Goal: Information Seeking & Learning: Find specific page/section

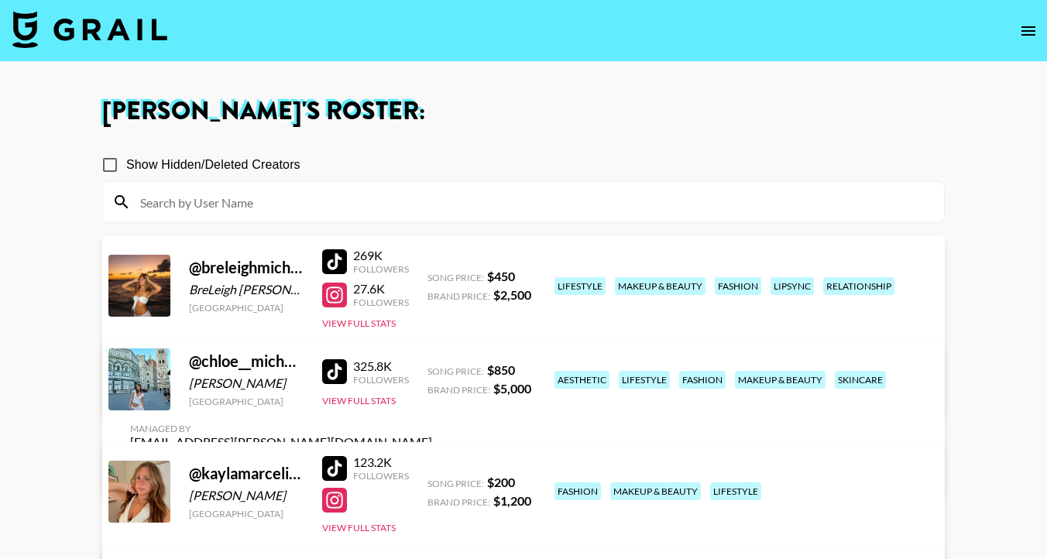
click at [149, 33] on img at bounding box center [89, 29] width 155 height 37
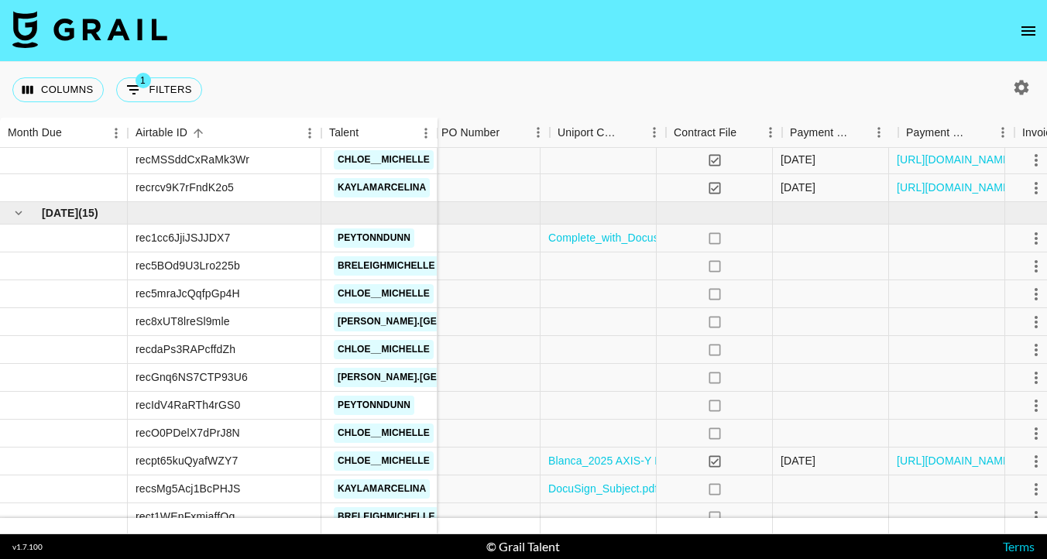
scroll to position [543, 1408]
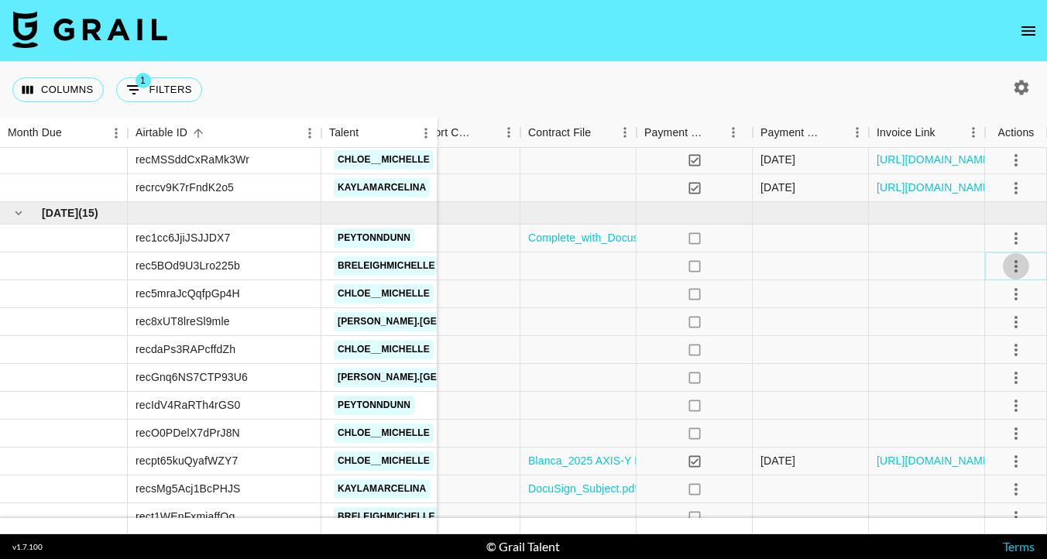
click at [1019, 270] on icon "select merge strategy" at bounding box center [1016, 266] width 19 height 19
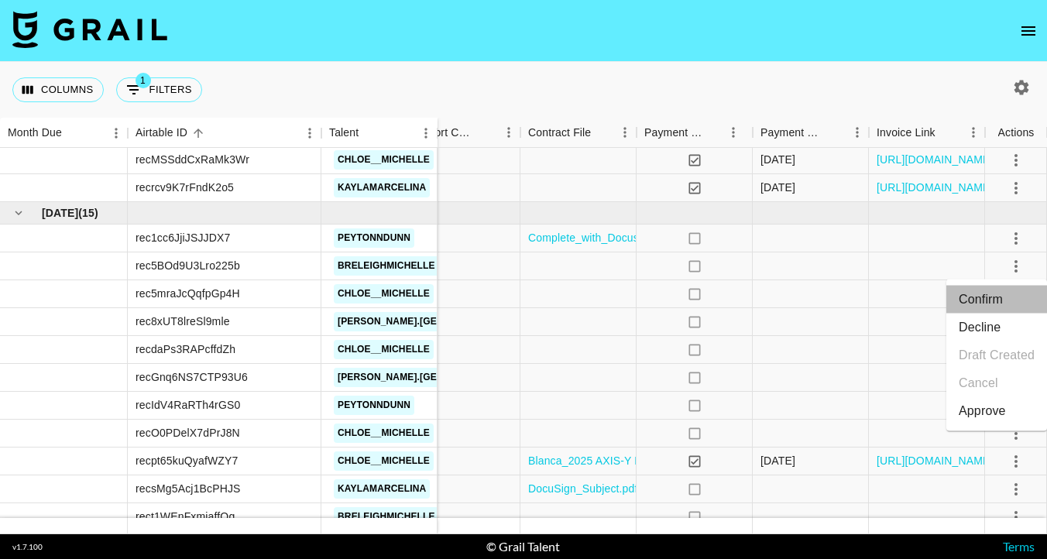
click at [999, 290] on li "Confirm" at bounding box center [996, 300] width 101 height 28
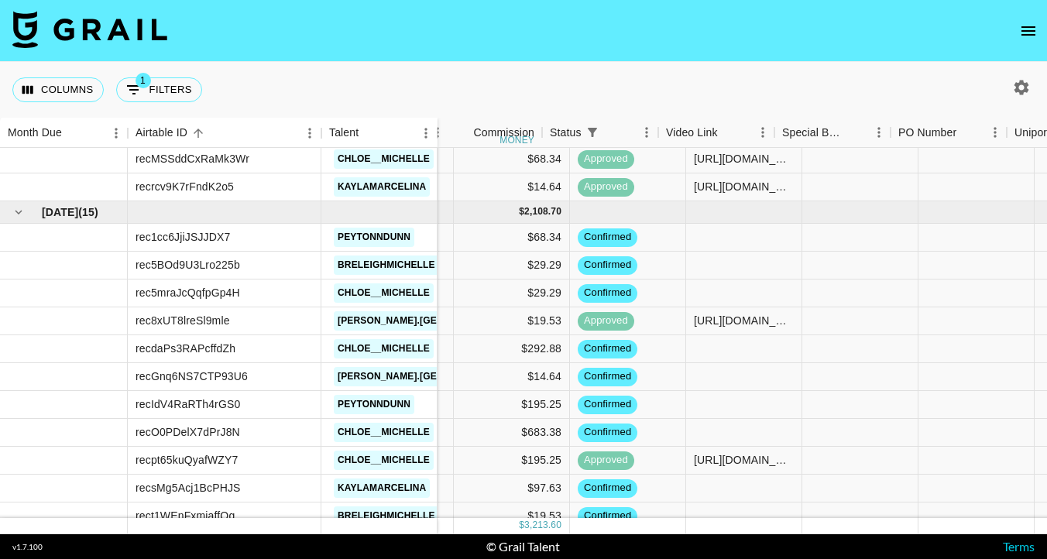
scroll to position [544, 806]
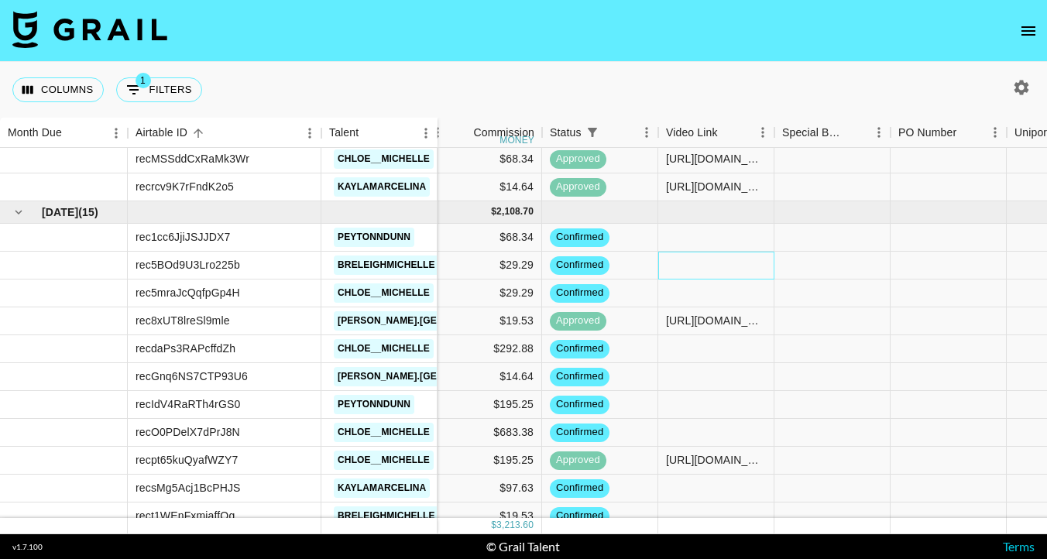
click at [706, 263] on div at bounding box center [716, 266] width 116 height 28
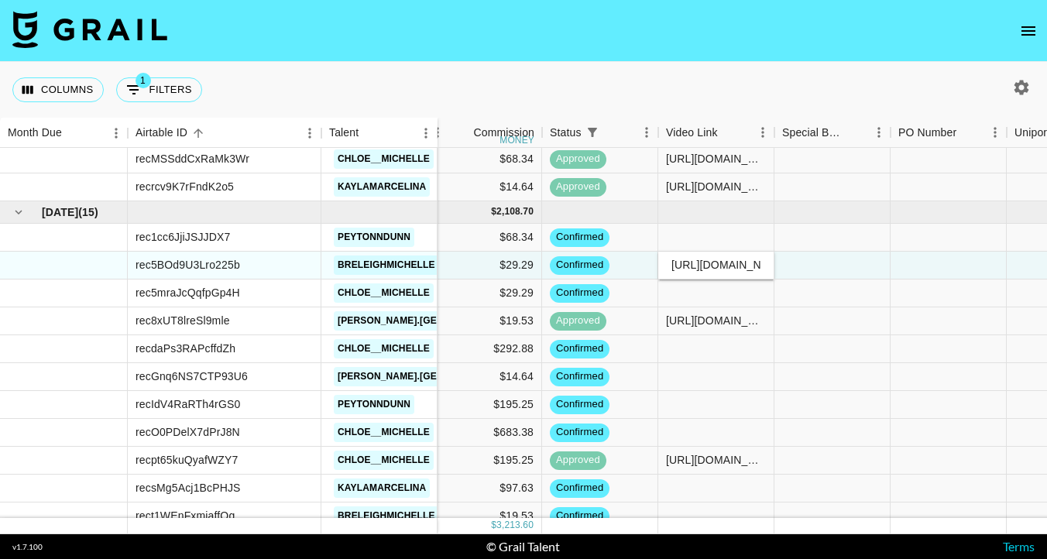
scroll to position [0, 264]
type input "https://www.tiktok.com/@breleighmichelle/photo/7551144637688270110"
click at [829, 338] on div at bounding box center [833, 349] width 116 height 28
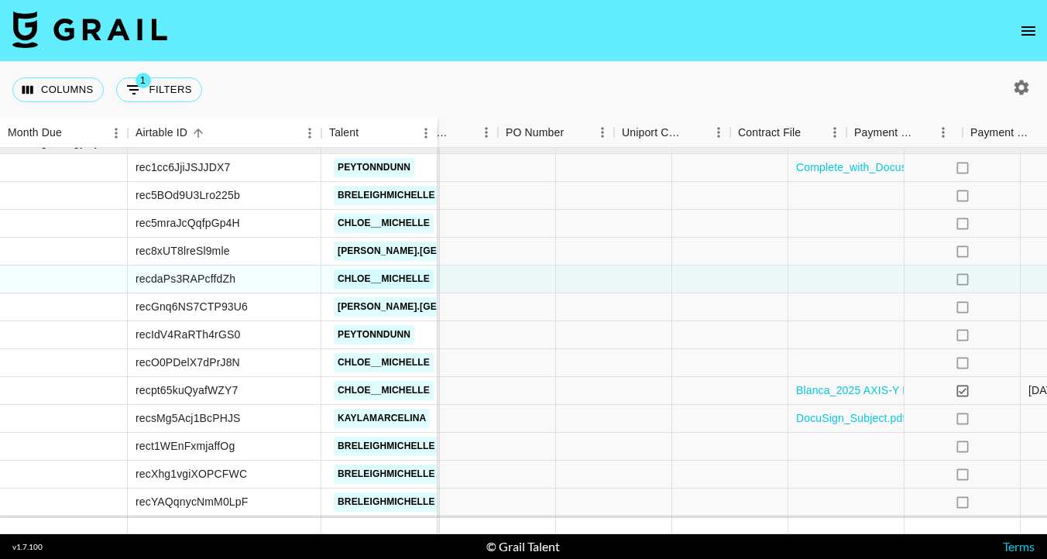
scroll to position [613, 1408]
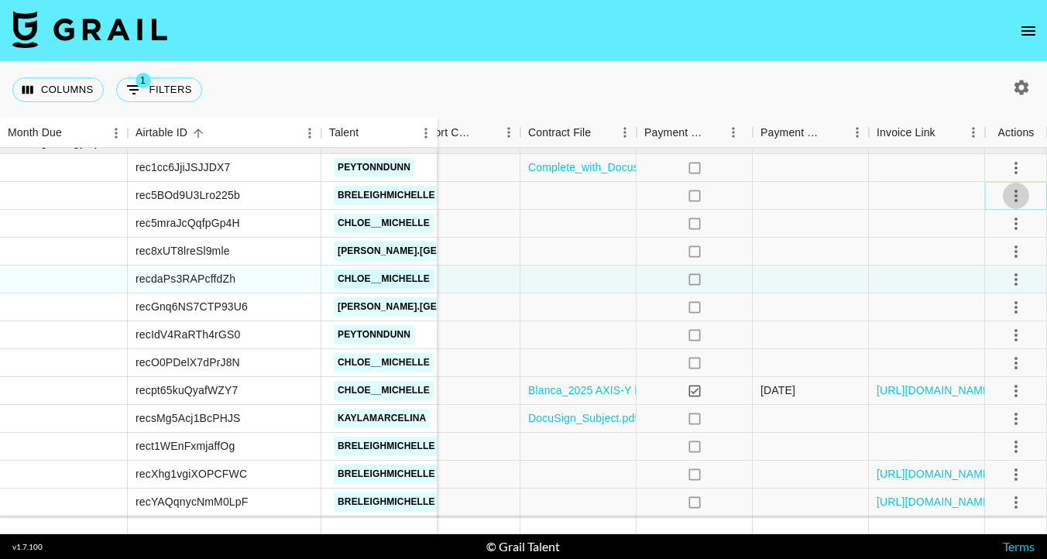
click at [1028, 194] on button "select merge strategy" at bounding box center [1016, 196] width 26 height 26
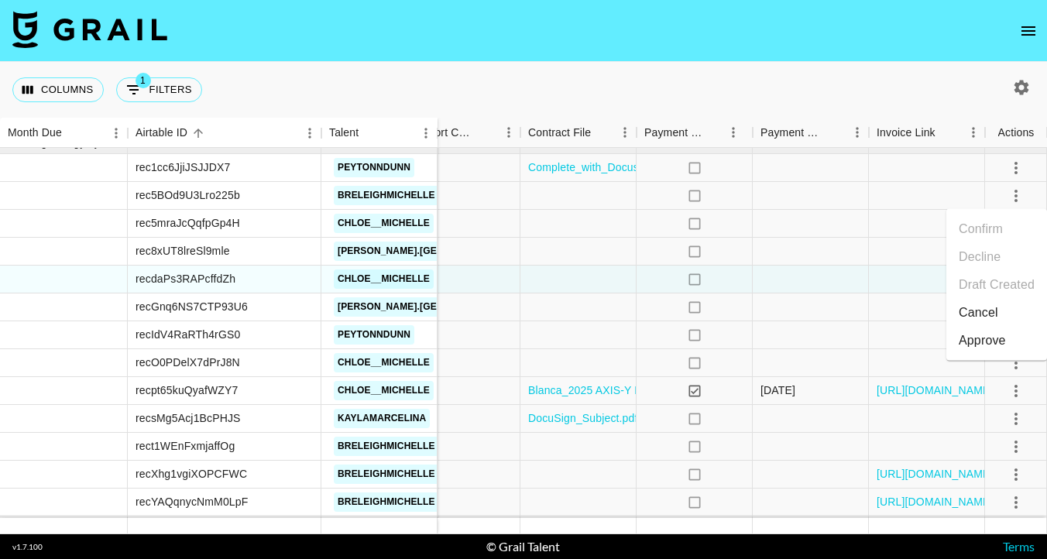
click at [997, 332] on div "Approve" at bounding box center [982, 341] width 47 height 19
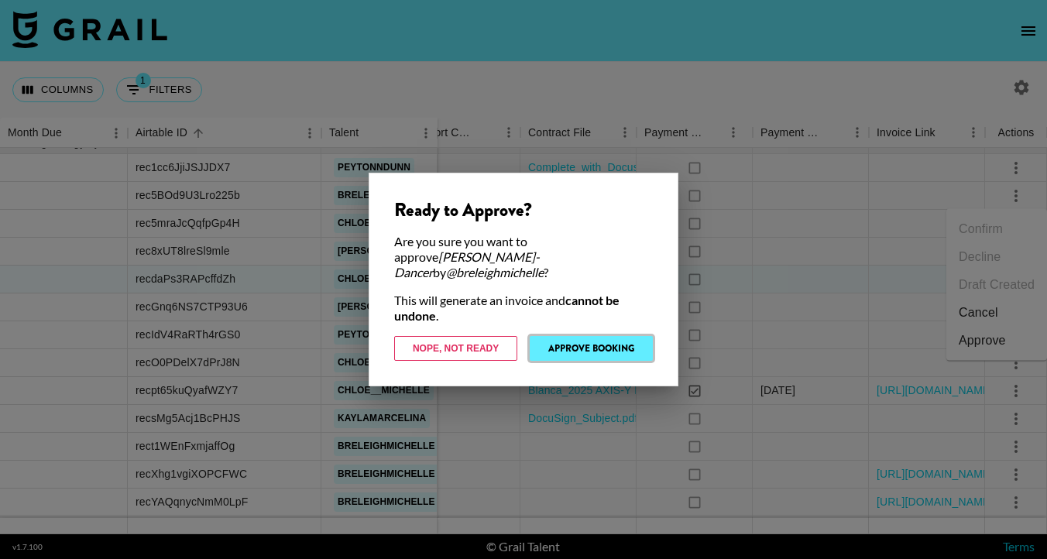
click at [611, 336] on button "Approve Booking" at bounding box center [591, 348] width 123 height 25
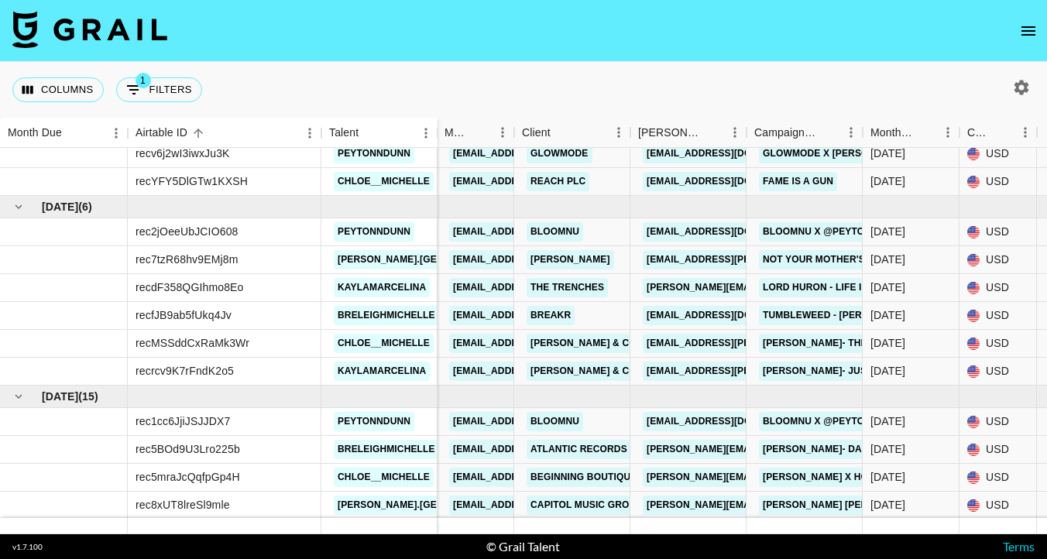
scroll to position [355, 1]
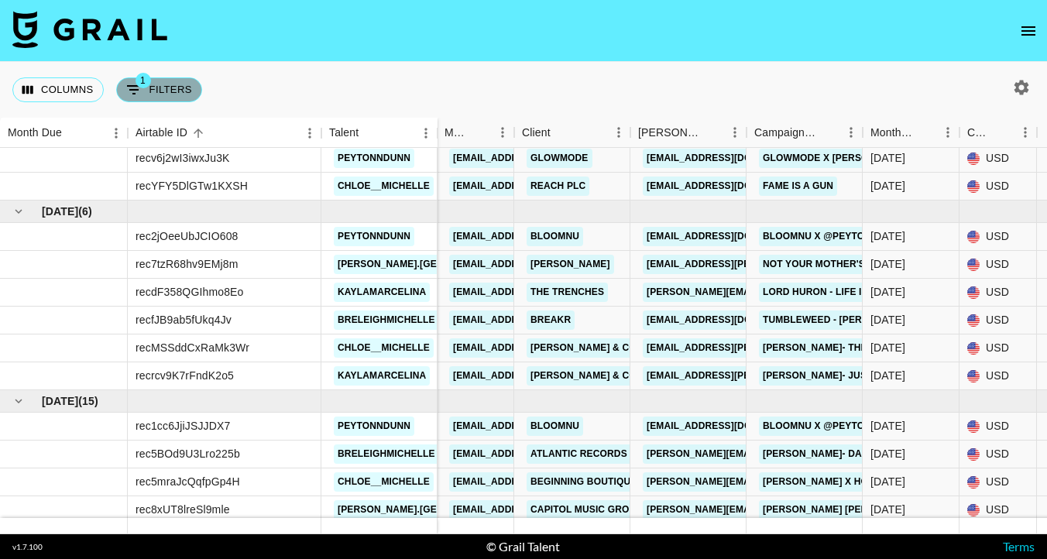
click at [128, 90] on icon "Show filters" at bounding box center [134, 90] width 19 height 19
select select "status"
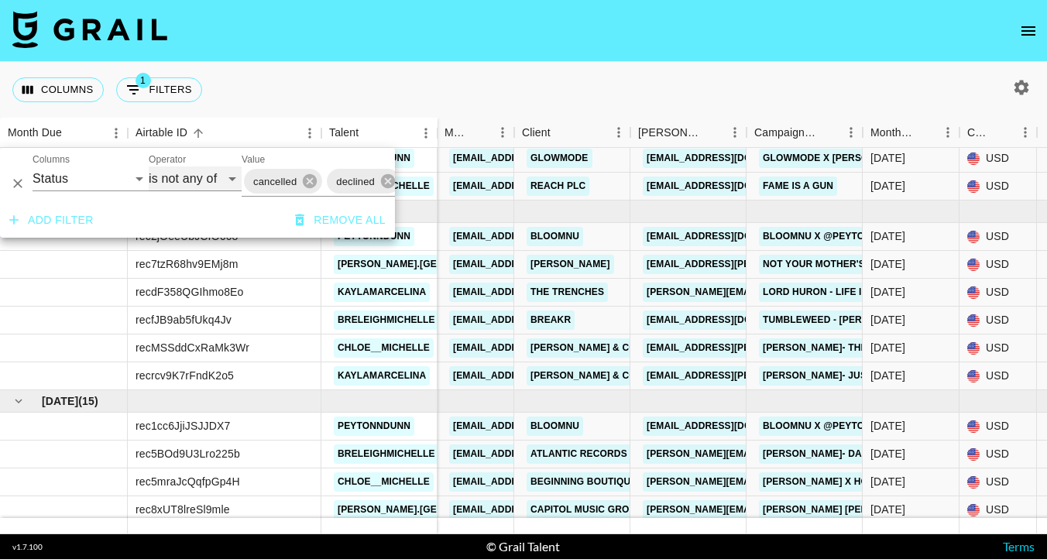
click at [180, 185] on select "is is not is any of is not any of" at bounding box center [195, 179] width 93 height 25
select select "is"
click at [149, 167] on select "is is not is any of is not any of" at bounding box center [195, 179] width 93 height 25
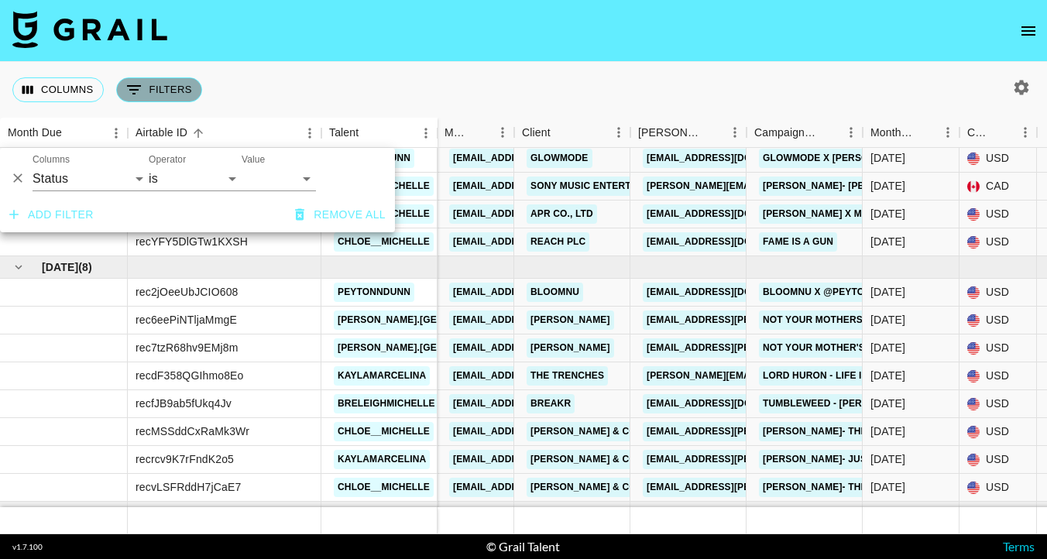
click at [132, 85] on icon "Show filters" at bounding box center [134, 89] width 14 height 9
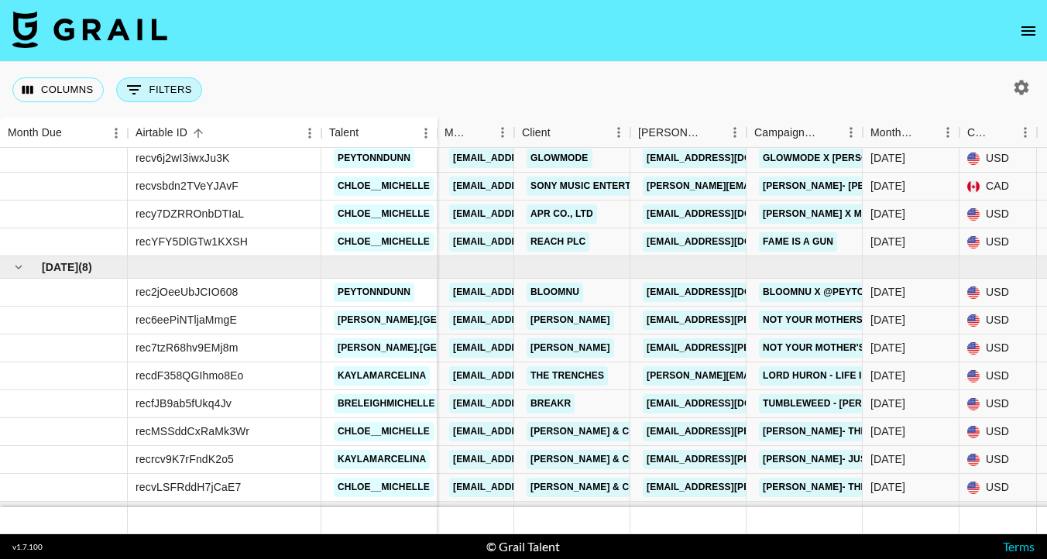
click at [132, 85] on icon "Show filters" at bounding box center [134, 89] width 14 height 9
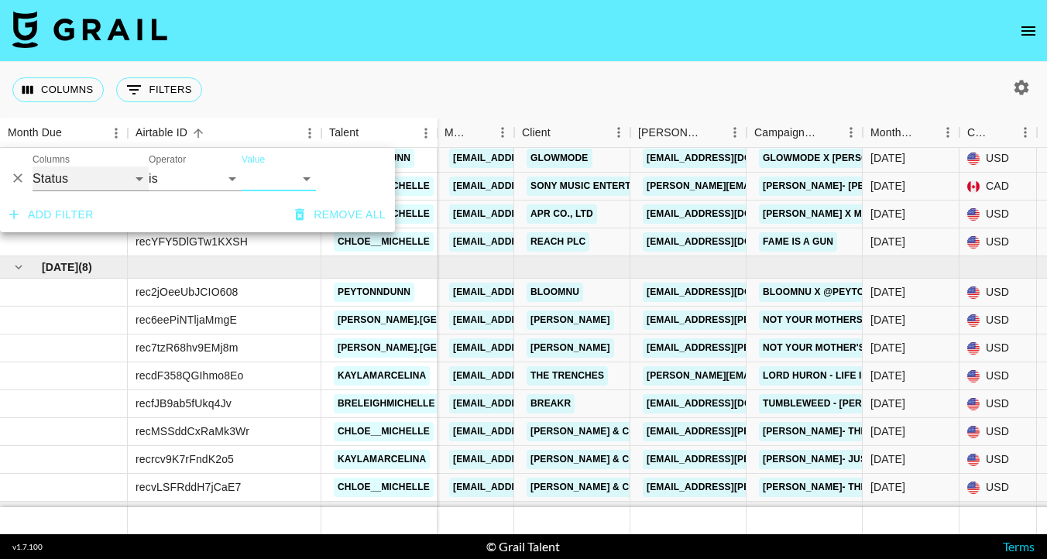
click at [54, 182] on select "Airtable ID Talent Grail Platform ID Manager Client Booker Campaign (Type) Date…" at bounding box center [91, 179] width 116 height 25
select select "talentName"
click at [33, 167] on select "Airtable ID Talent Grail Platform ID Manager Client Booker Campaign (Type) Date…" at bounding box center [91, 179] width 116 height 25
select select "contains"
click at [259, 185] on input "Value" at bounding box center [315, 179] width 147 height 25
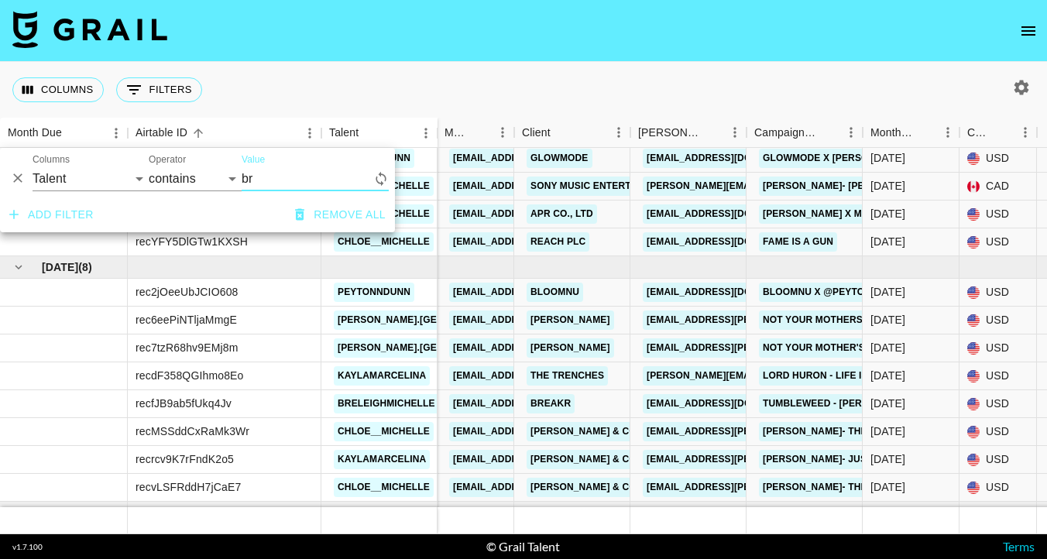
scroll to position [37, 1]
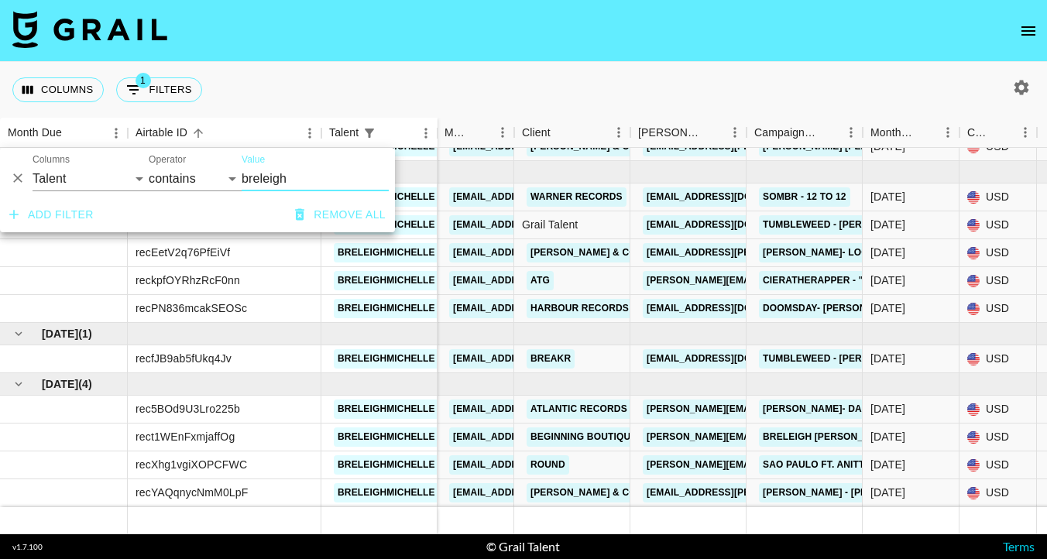
type input "breleigh"
click at [589, 84] on div "Columns 1 Filters + Booking" at bounding box center [523, 90] width 1047 height 56
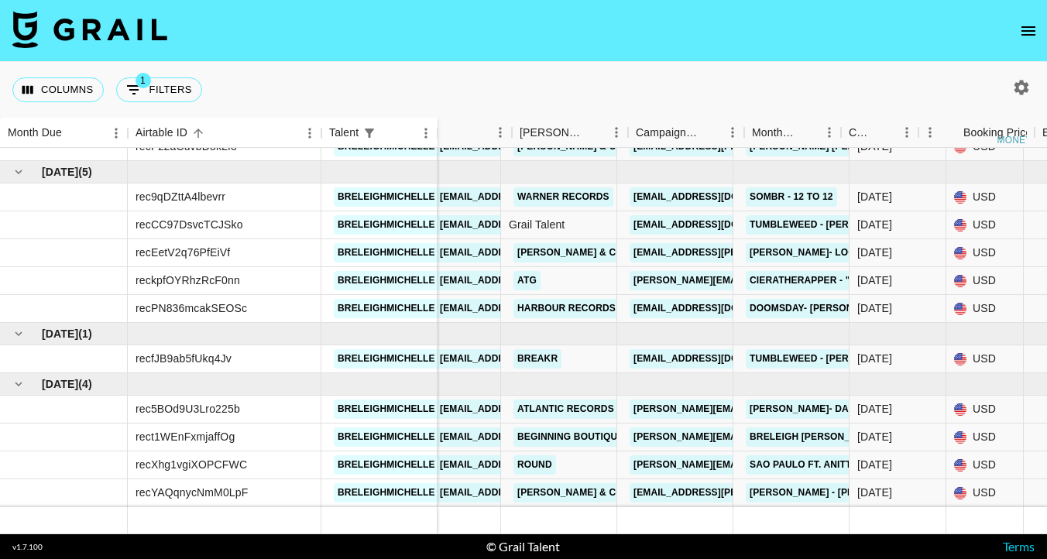
scroll to position [37, 0]
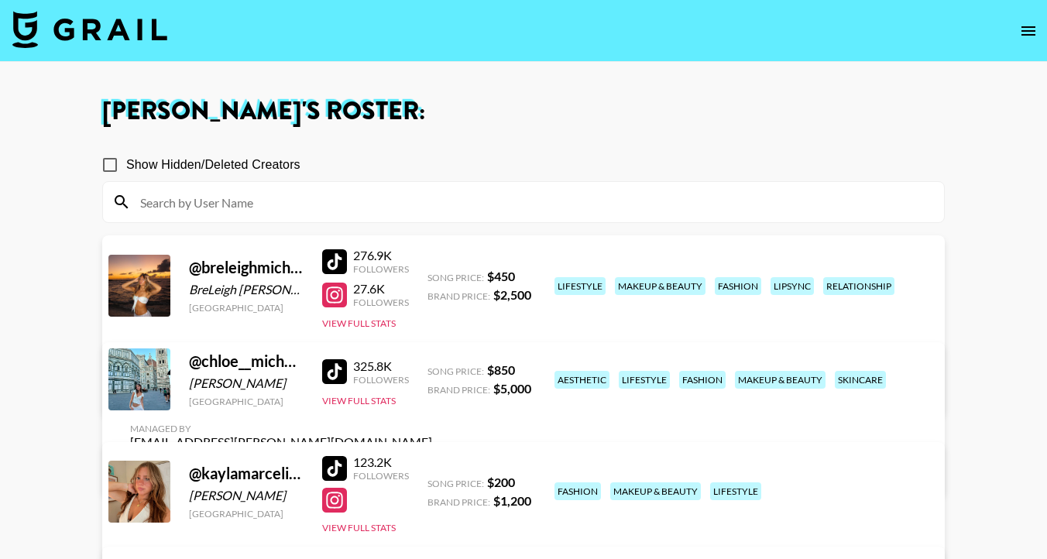
click at [94, 12] on img at bounding box center [89, 29] width 155 height 37
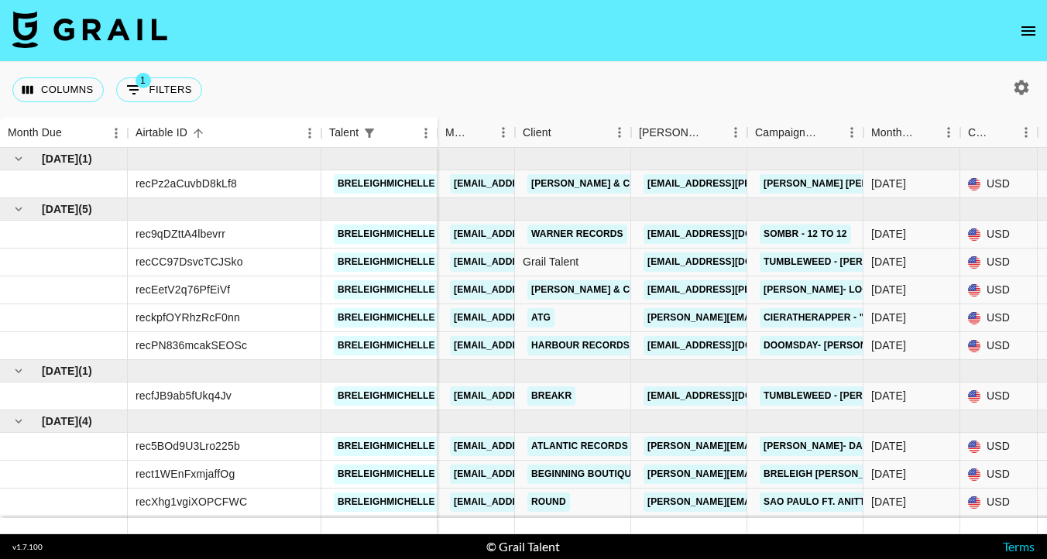
scroll to position [26, 0]
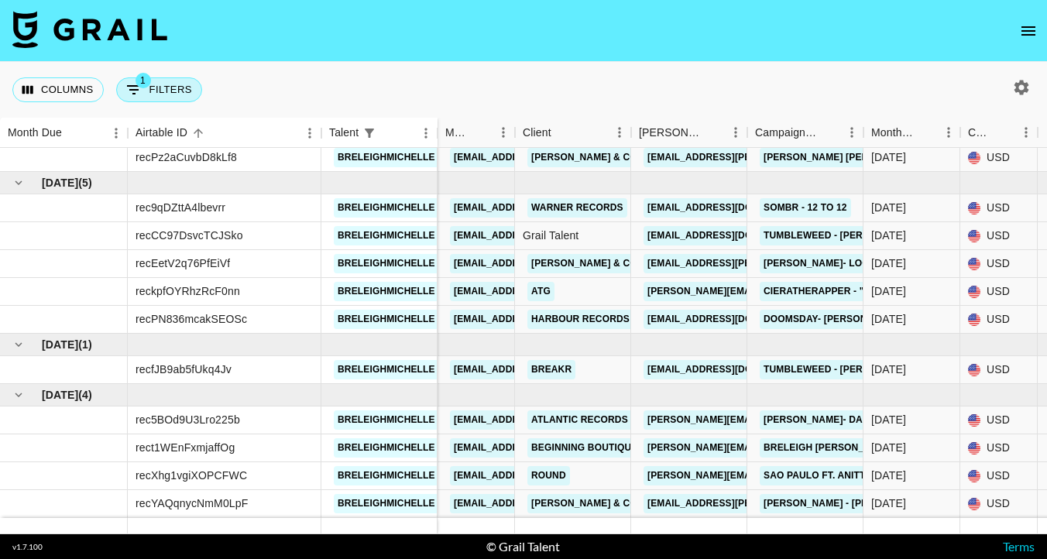
click at [168, 93] on button "1 Filters" at bounding box center [159, 89] width 86 height 25
select select "talentName"
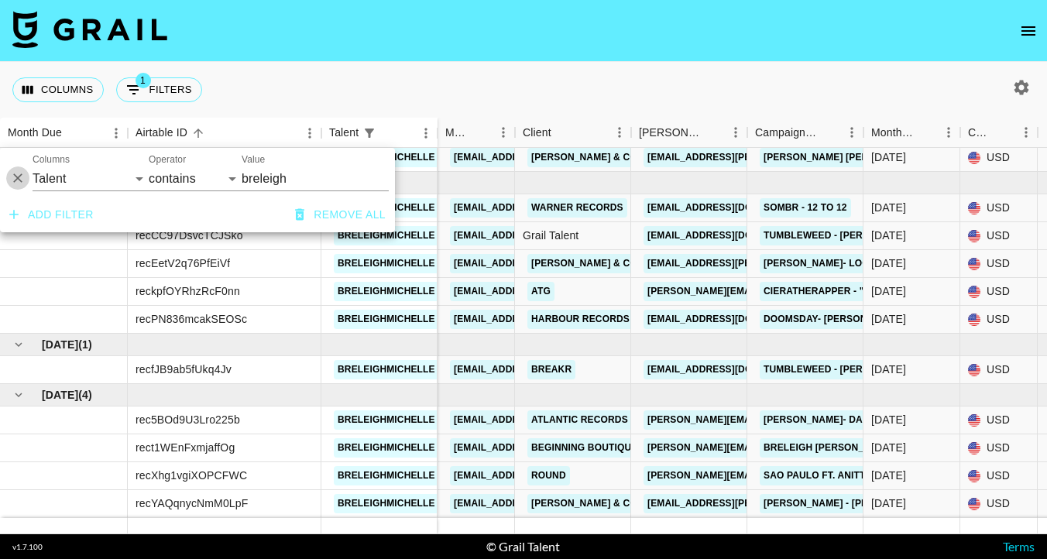
click at [15, 179] on icon "Delete" at bounding box center [17, 178] width 9 height 9
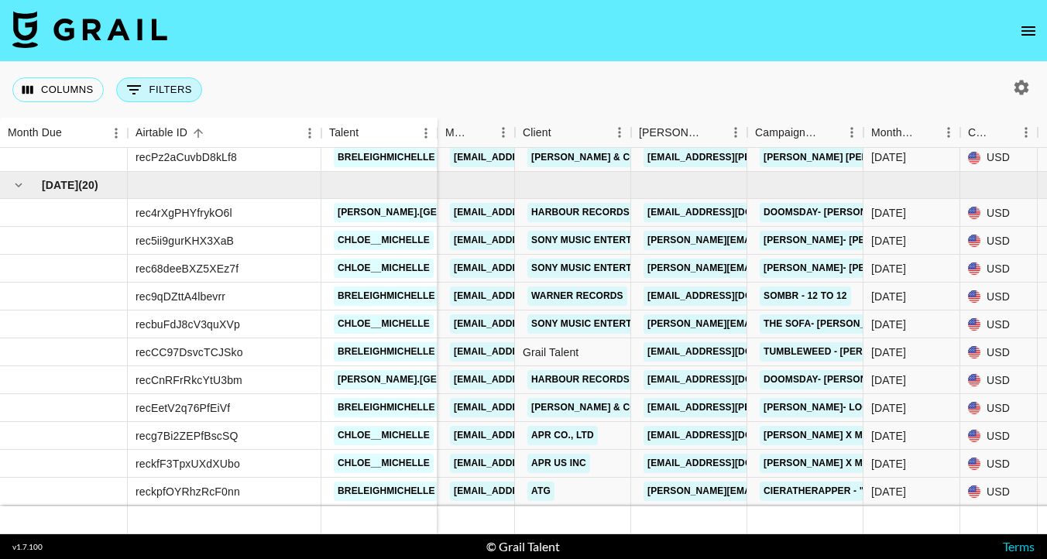
click at [150, 80] on button "0 Filters" at bounding box center [159, 89] width 86 height 25
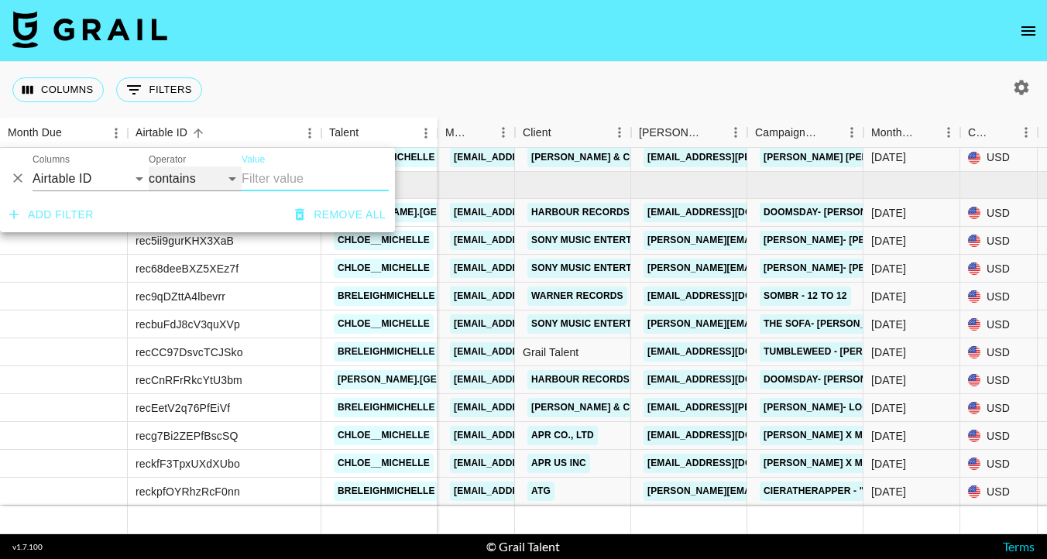
click at [181, 180] on select "contains equals starts with ends with is empty is not empty is any of" at bounding box center [195, 179] width 93 height 25
select select "isAnyOf"
click at [149, 167] on select "contains equals starts with ends with is empty is not empty is any of" at bounding box center [195, 179] width 93 height 25
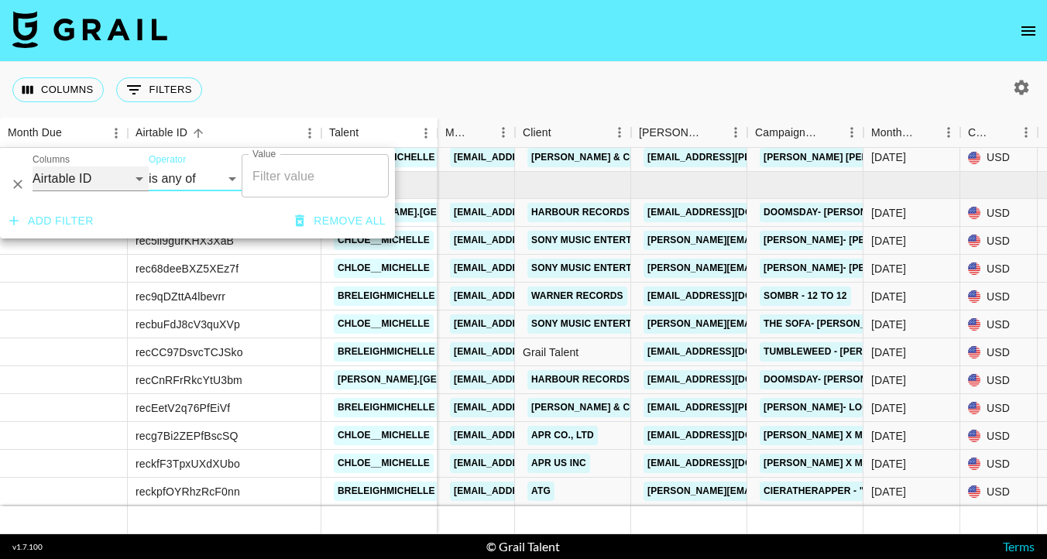
click at [113, 174] on select "Airtable ID Talent Grail Platform ID Manager Client Booker Campaign (Type) Date…" at bounding box center [91, 179] width 116 height 25
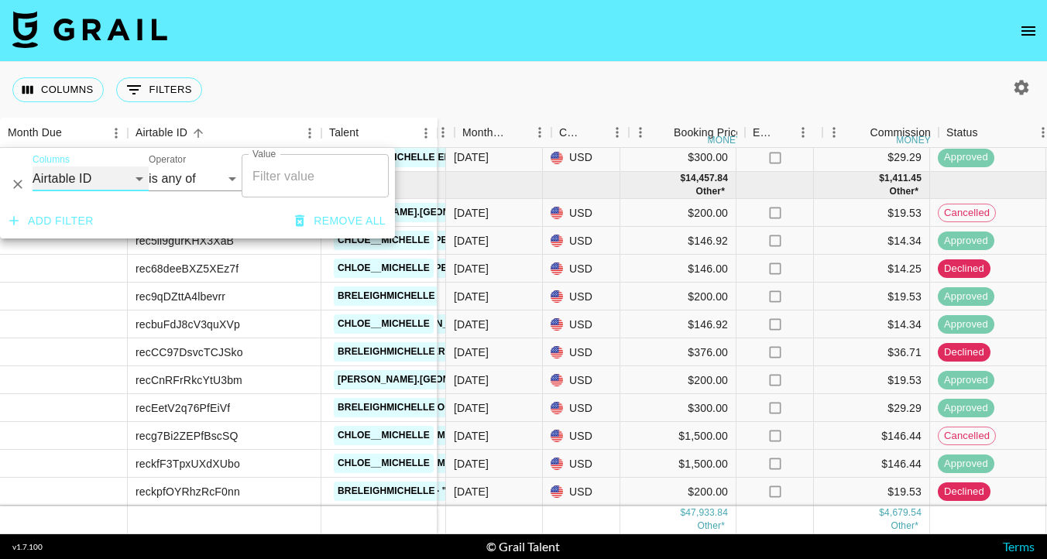
scroll to position [82, 419]
click at [91, 174] on select "Airtable ID Talent Grail Platform ID Manager Client Booker Campaign (Type) Date…" at bounding box center [91, 179] width 116 height 25
select select "status"
click at [33, 167] on select "Airtable ID Talent Grail Platform ID Manager Client Booker Campaign (Type) Date…" at bounding box center [91, 179] width 116 height 25
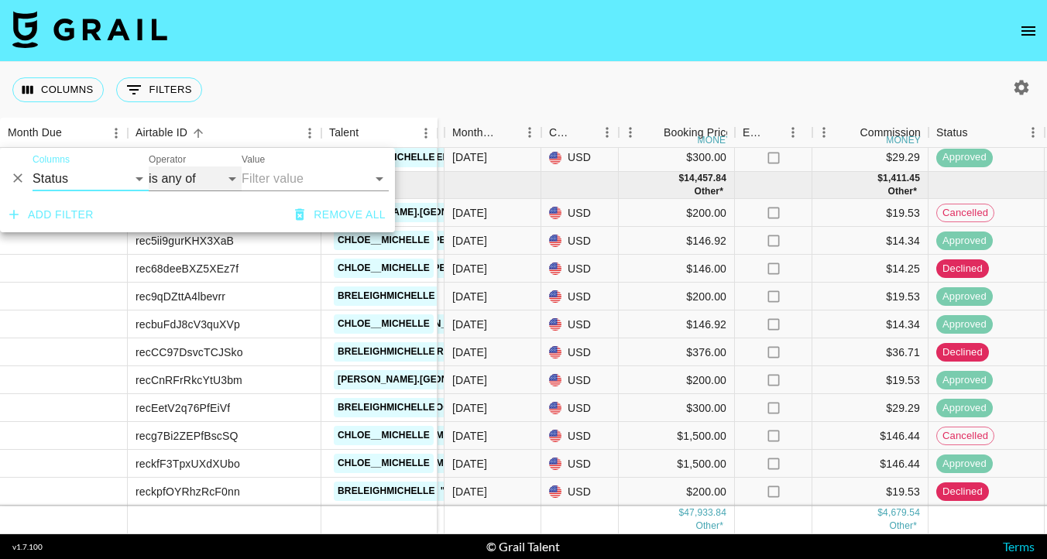
click at [201, 183] on select "is is not is any of is not any of" at bounding box center [195, 179] width 93 height 25
select select "isNotAnyOf"
click at [149, 167] on select "is is not is any of is not any of" at bounding box center [195, 179] width 93 height 25
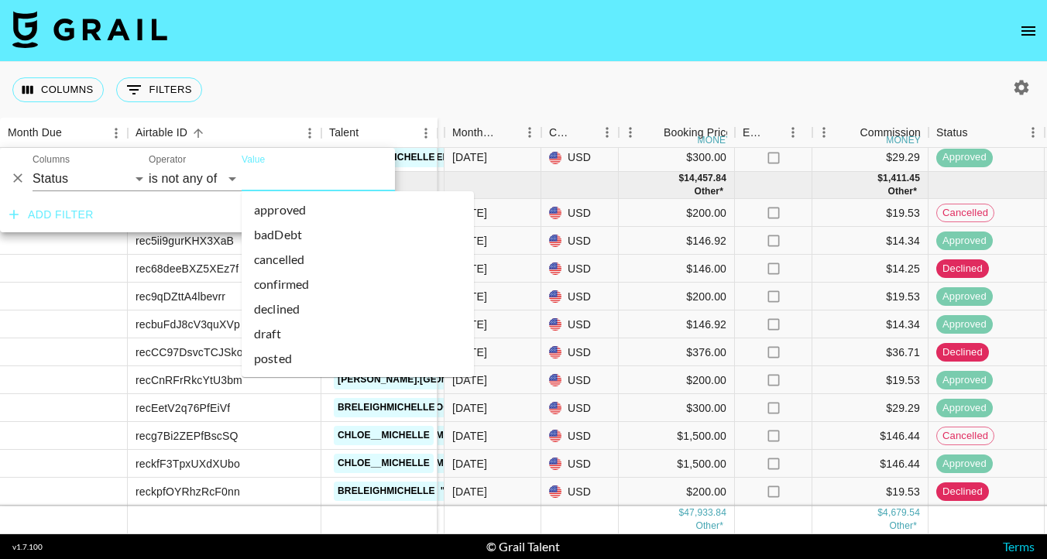
click at [277, 181] on input "Value" at bounding box center [346, 179] width 209 height 24
click at [286, 259] on li "cancelled" at bounding box center [358, 259] width 232 height 25
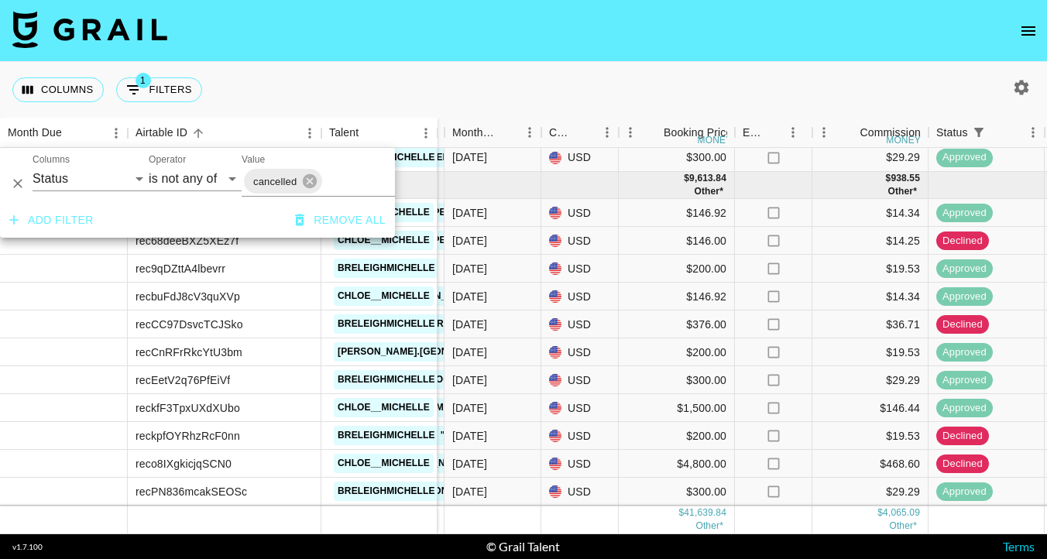
click at [342, 187] on input "Value" at bounding box center [378, 182] width 106 height 24
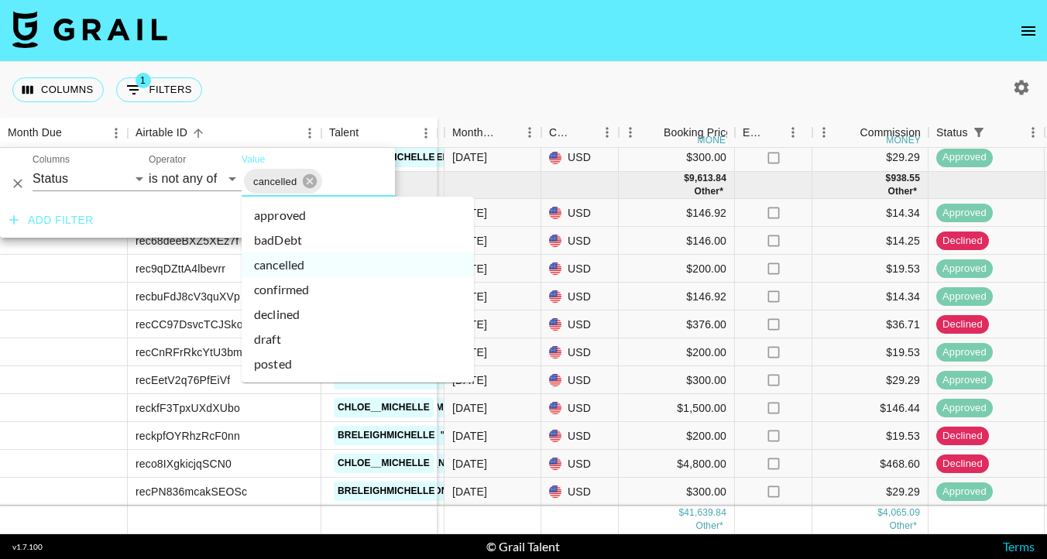
click at [299, 312] on li "declined" at bounding box center [358, 314] width 232 height 25
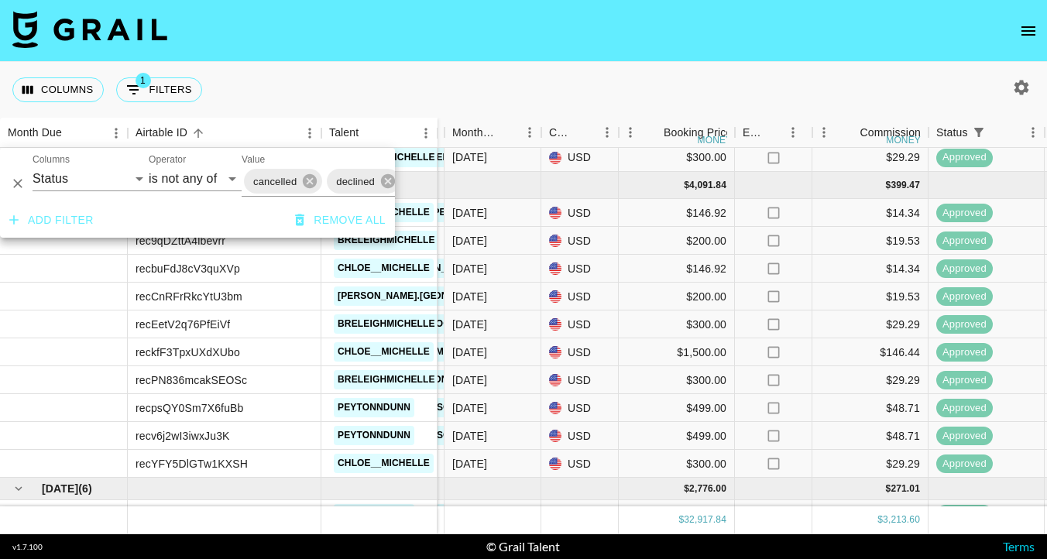
click at [536, 54] on nav at bounding box center [523, 31] width 1047 height 62
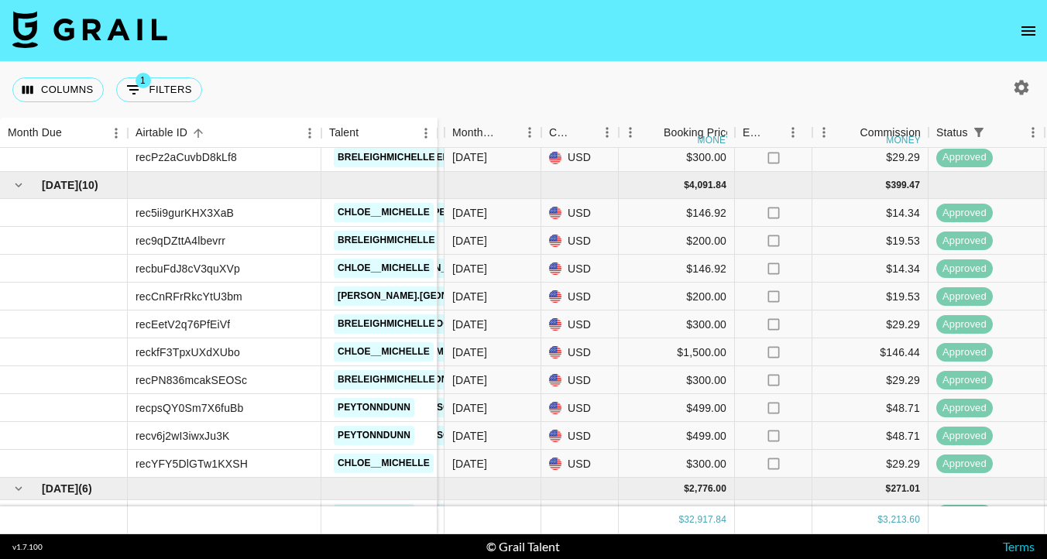
click at [538, 83] on div "Columns 1 Filters + Booking" at bounding box center [523, 90] width 1047 height 56
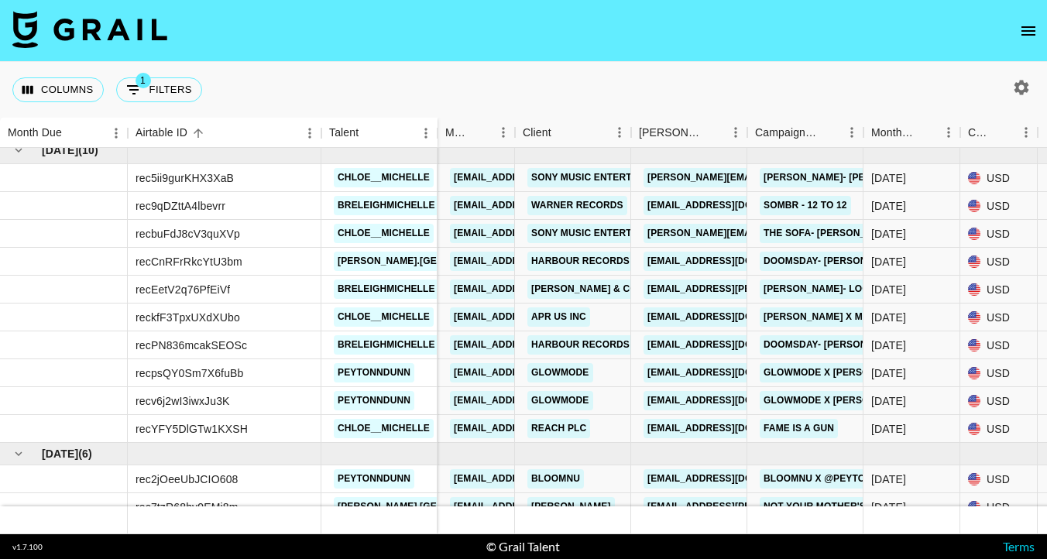
scroll to position [9, 0]
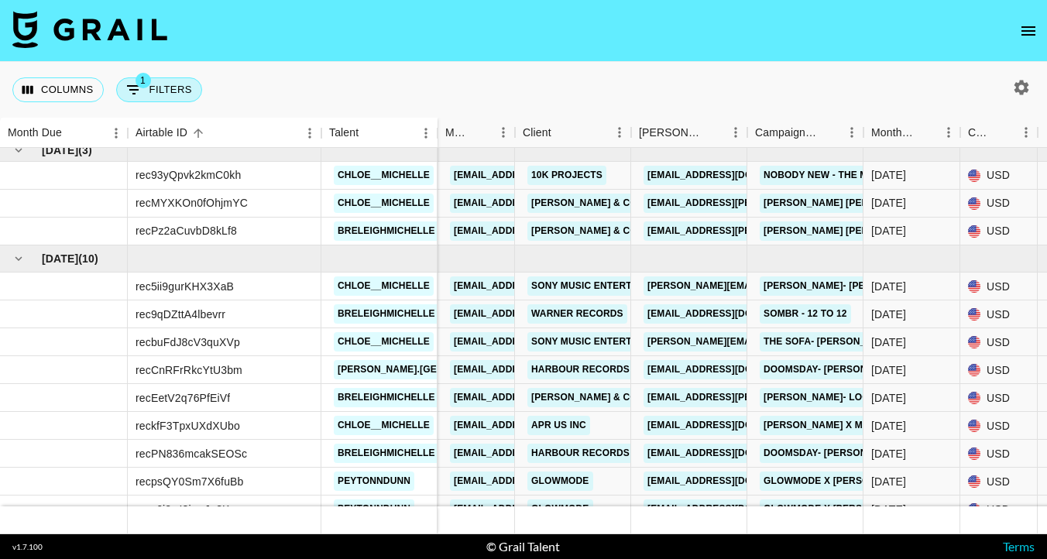
click at [176, 94] on button "1 Filters" at bounding box center [159, 89] width 86 height 25
select select "status"
select select "isNotAnyOf"
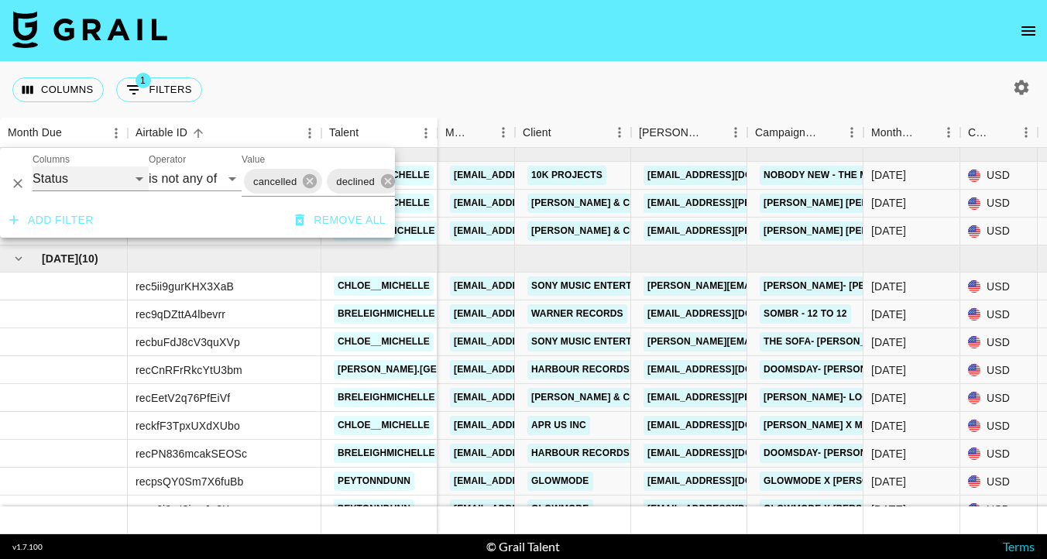
click at [54, 185] on select "Airtable ID Talent Grail Platform ID Manager Client Booker Campaign (Type) Date…" at bounding box center [91, 179] width 116 height 25
click at [36, 218] on button "Add filter" at bounding box center [51, 220] width 97 height 29
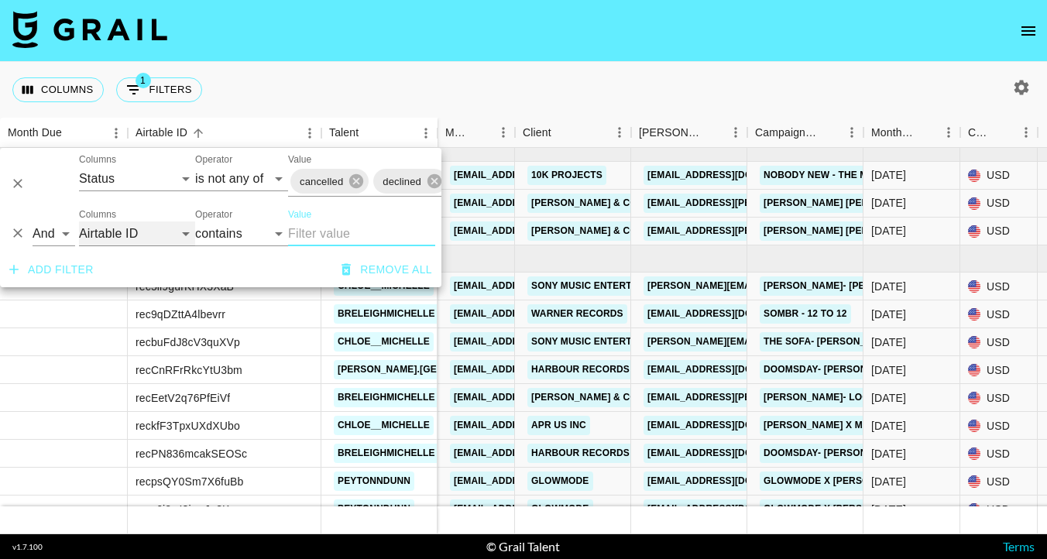
click at [122, 235] on select "Airtable ID Talent Grail Platform ID Manager Client Booker Campaign (Type) Date…" at bounding box center [137, 234] width 116 height 25
select select "talentName"
click at [79, 222] on select "Airtable ID Talent Grail Platform ID Manager Client Booker Campaign (Type) Date…" at bounding box center [137, 234] width 116 height 25
click at [313, 235] on input "Value" at bounding box center [361, 234] width 147 height 25
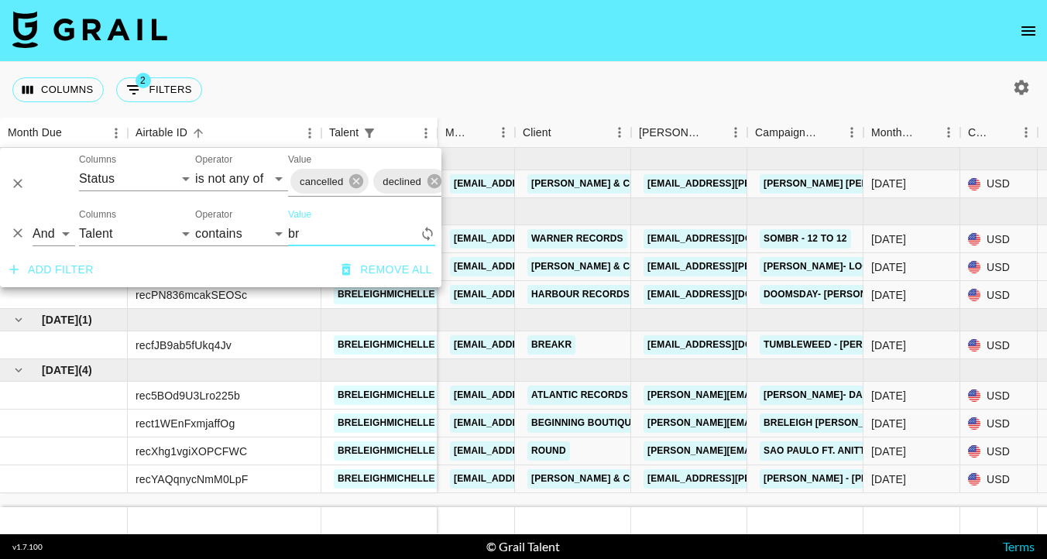
scroll to position [0, 0]
type input "breleigh"
click at [507, 88] on div "Columns 2 Filters + Booking" at bounding box center [523, 90] width 1047 height 56
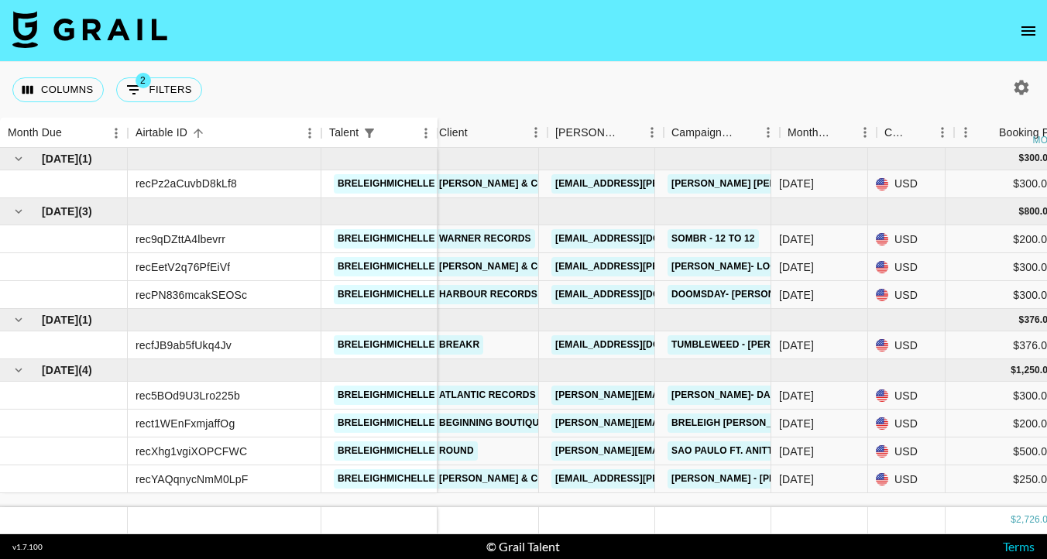
scroll to position [0, 76]
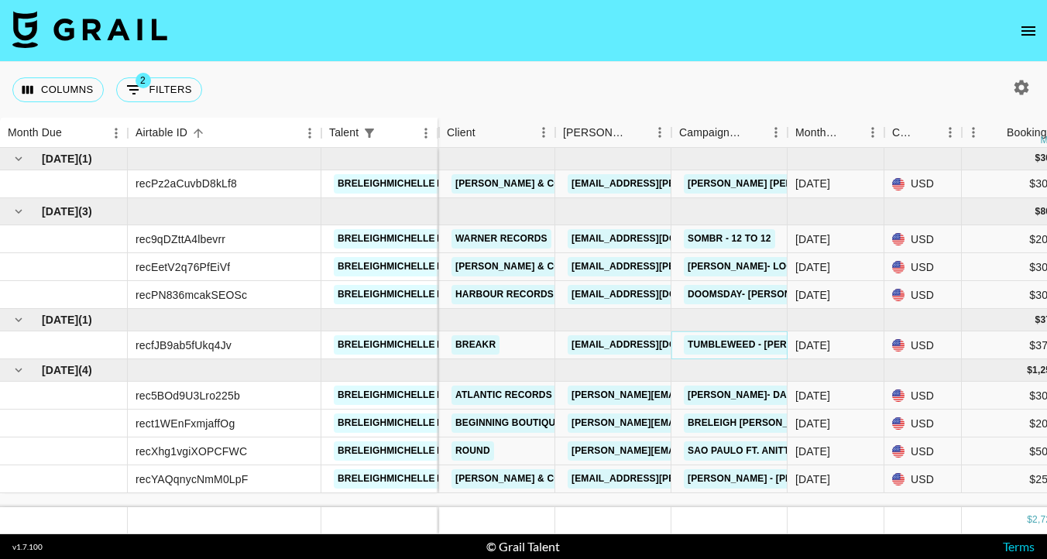
click at [718, 345] on link "Tumbleweed - Tyler Dial" at bounding box center [765, 344] width 163 height 19
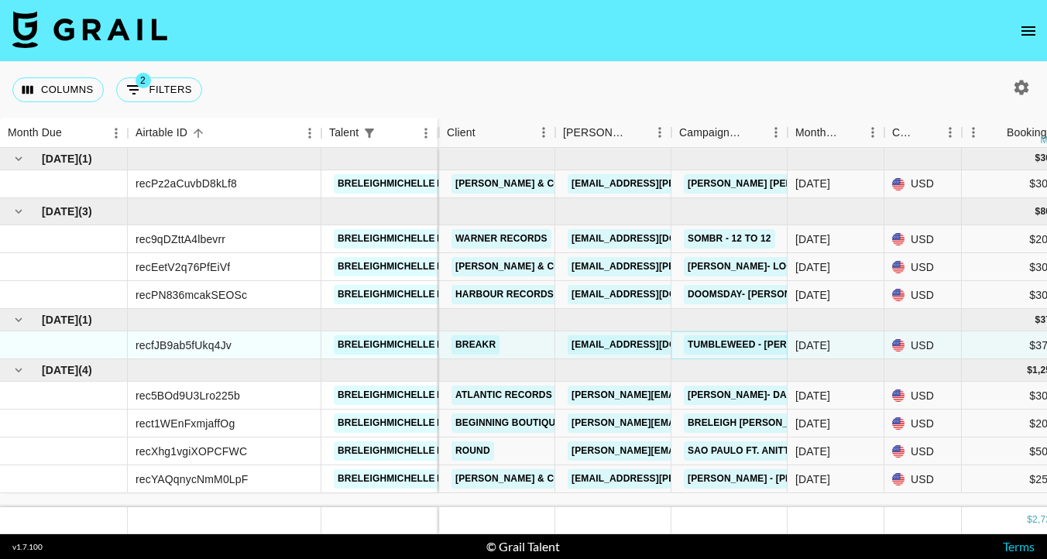
click at [755, 347] on link "Tumbleweed - Tyler Dial" at bounding box center [765, 344] width 163 height 19
